Goal: Information Seeking & Learning: Learn about a topic

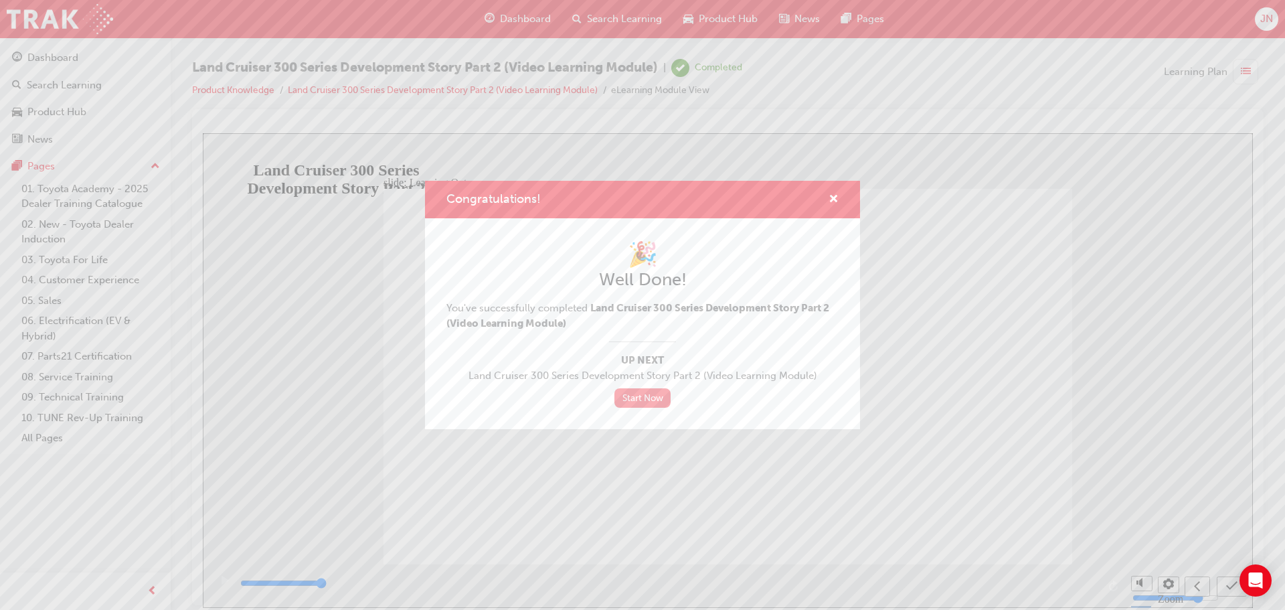
click at [637, 398] on link "Start Now" at bounding box center [643, 397] width 56 height 19
click at [833, 194] on span "cross-icon" at bounding box center [834, 200] width 10 height 12
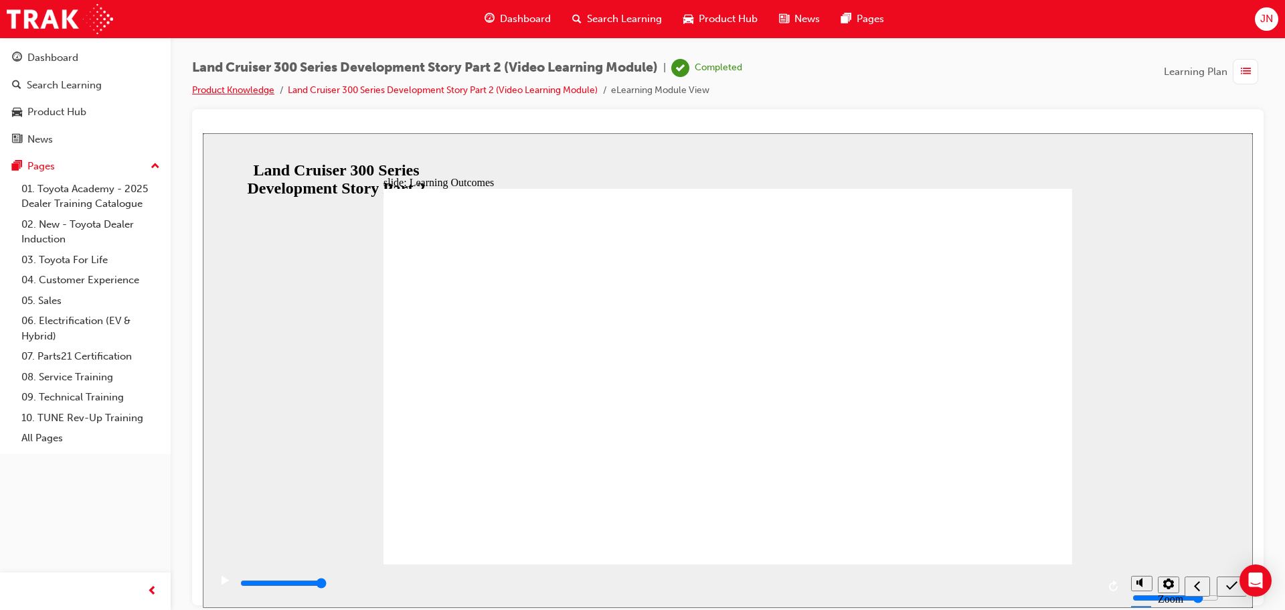
click at [251, 92] on link "Product Knowledge" at bounding box center [233, 89] width 82 height 11
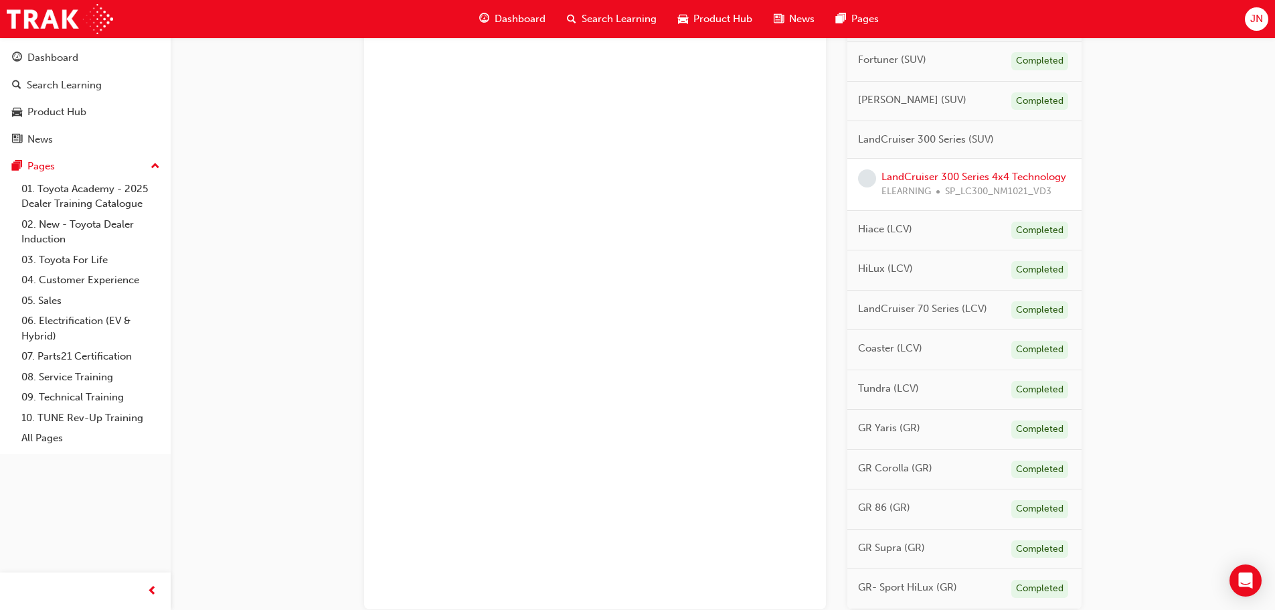
click at [913, 191] on span "ELEARNING" at bounding box center [907, 191] width 50 height 15
click at [921, 181] on link "LandCruiser 300 Series 4x4 Technology" at bounding box center [974, 177] width 185 height 12
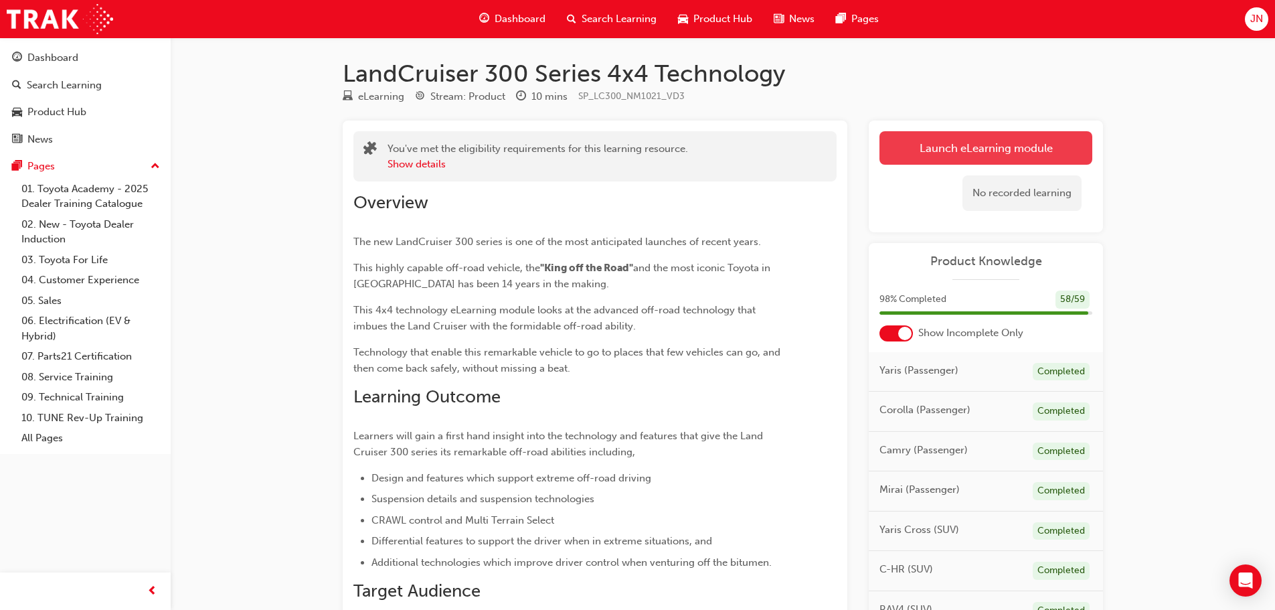
click at [987, 151] on link "Launch eLearning module" at bounding box center [986, 147] width 213 height 33
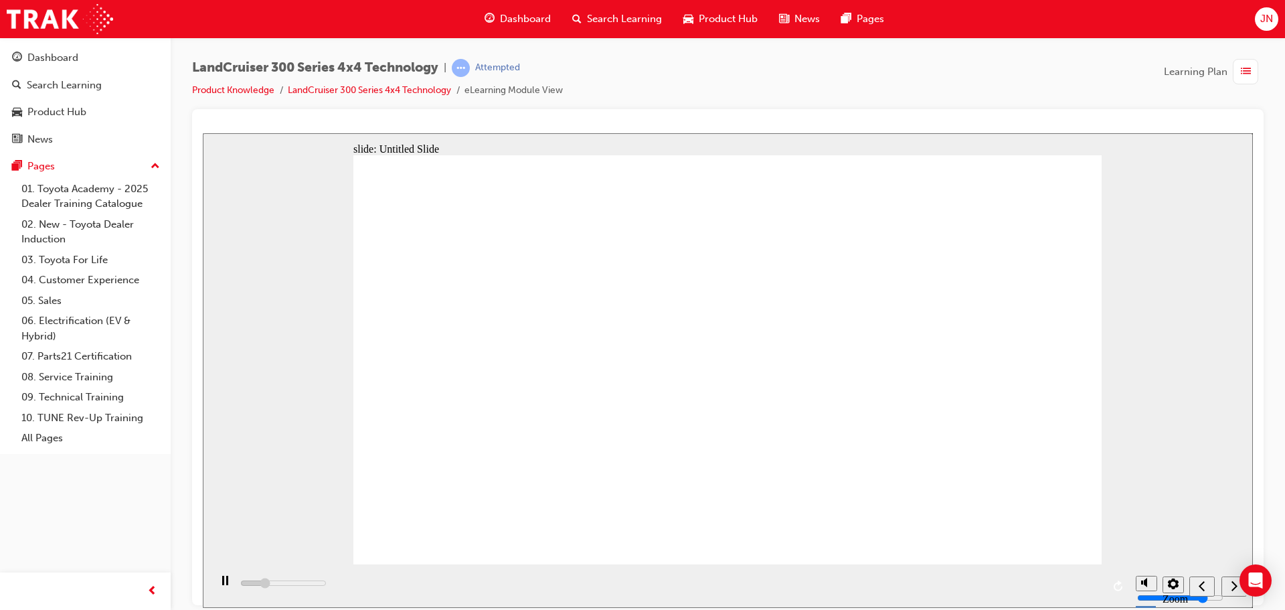
click at [636, 90] on div "LandCruiser 300 Series 4x4 Technology | Attempted Product Knowledge LandCruiser…" at bounding box center [728, 84] width 1072 height 50
type input "155000"
